Goal: Navigation & Orientation: Find specific page/section

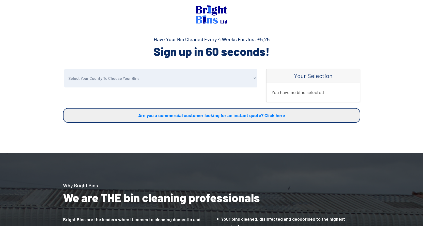
click at [208, 6] on img at bounding box center [211, 14] width 31 height 19
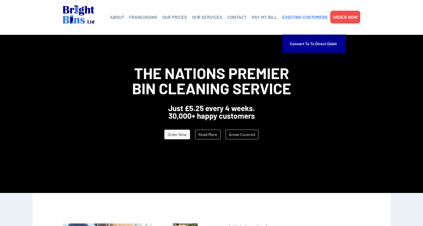
click at [294, 18] on link "EXISTING CUSTOMERS" at bounding box center [304, 17] width 45 height 8
